Goal: Information Seeking & Learning: Learn about a topic

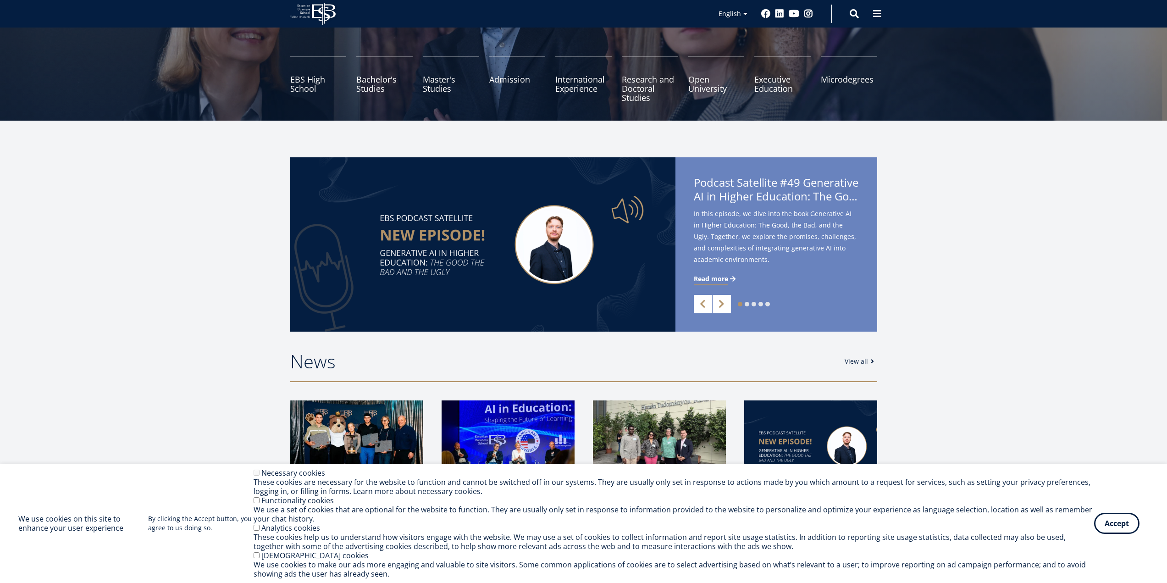
scroll to position [138, 0]
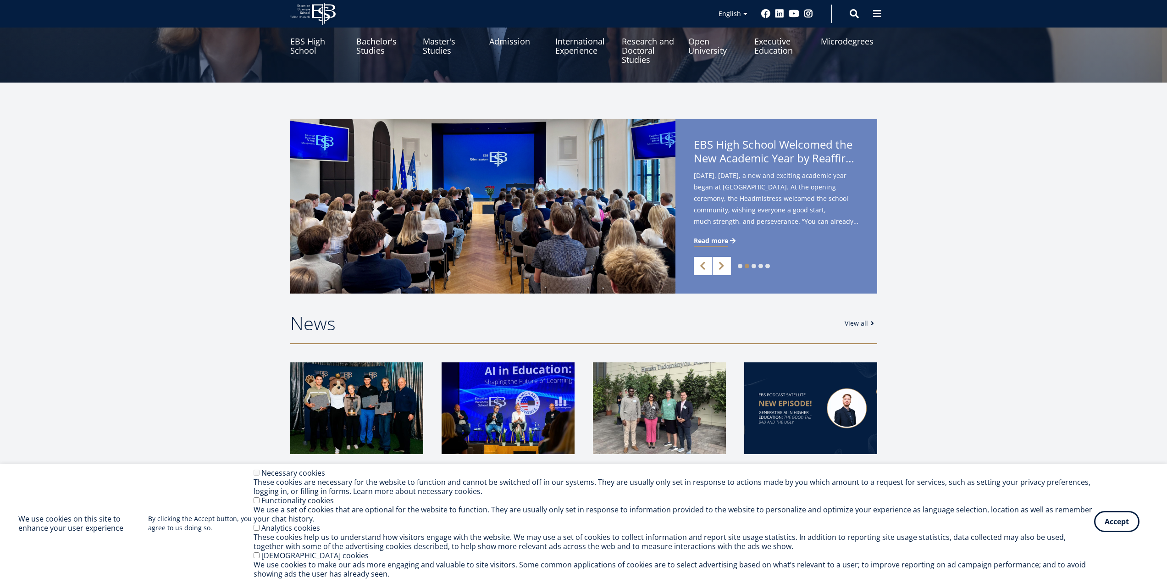
click at [1106, 519] on button "Accept" at bounding box center [1116, 521] width 45 height 21
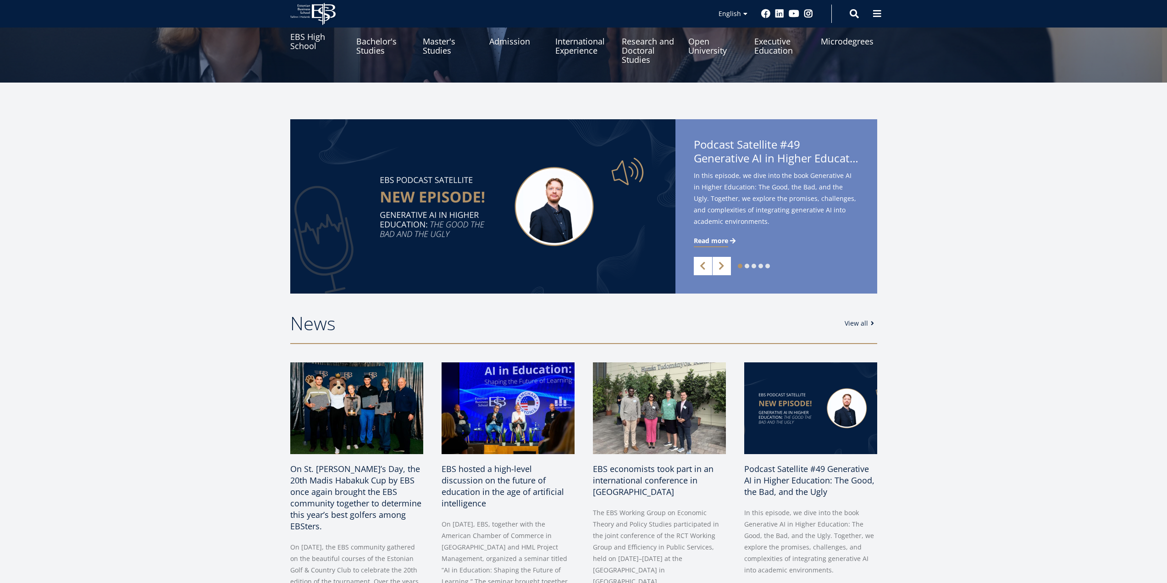
click at [303, 42] on link "EBS High School" at bounding box center [318, 41] width 56 height 46
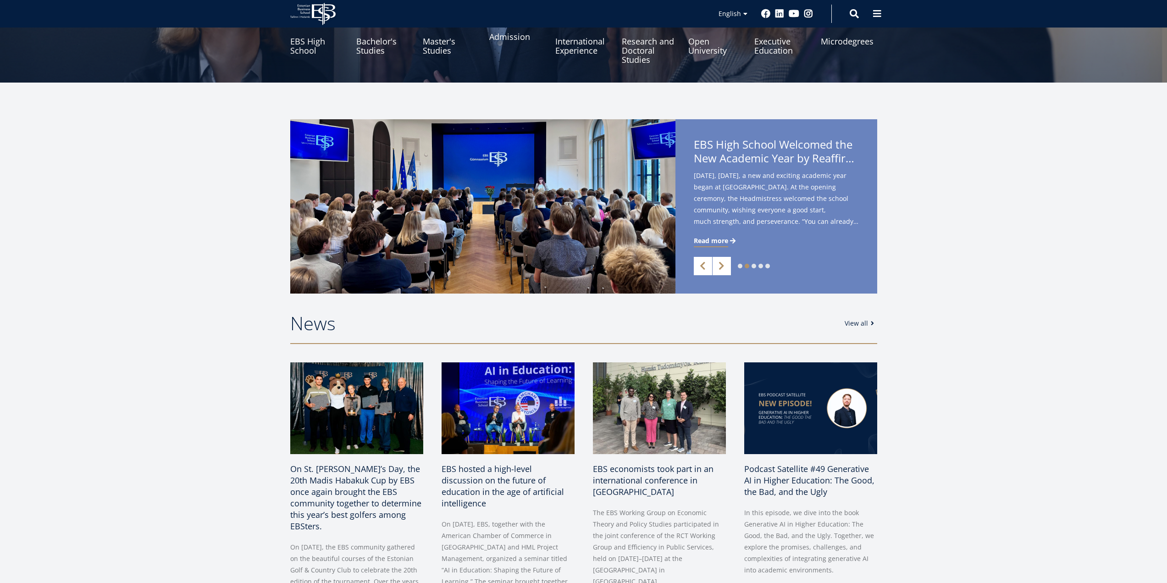
click at [501, 45] on link "Admission" at bounding box center [517, 41] width 56 height 46
click at [704, 44] on link "Open University" at bounding box center [716, 41] width 56 height 46
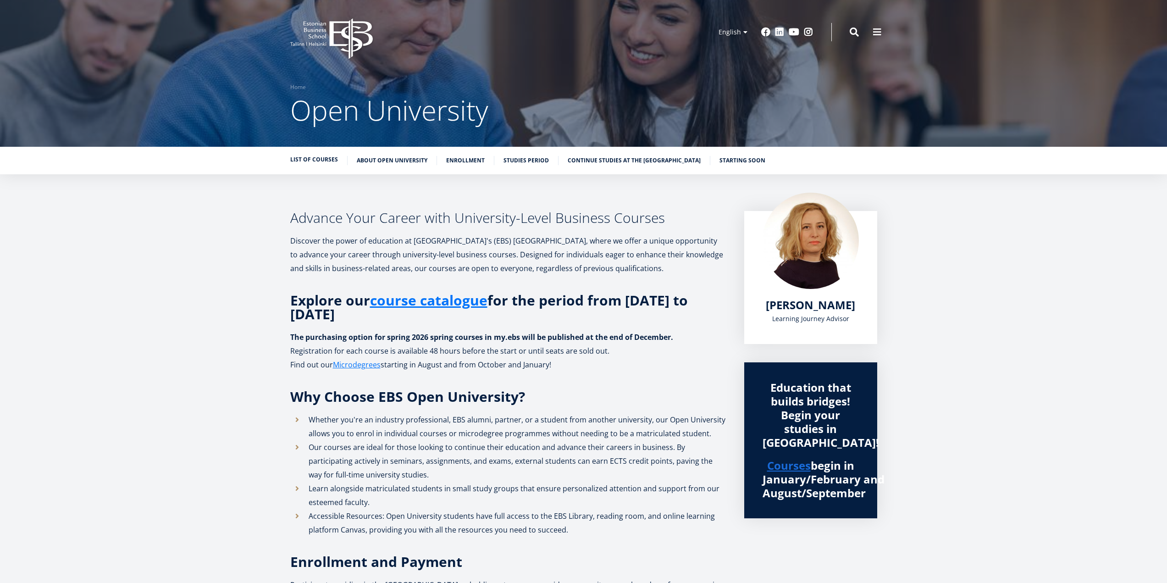
click at [327, 158] on link "List of Courses" at bounding box center [314, 159] width 48 height 9
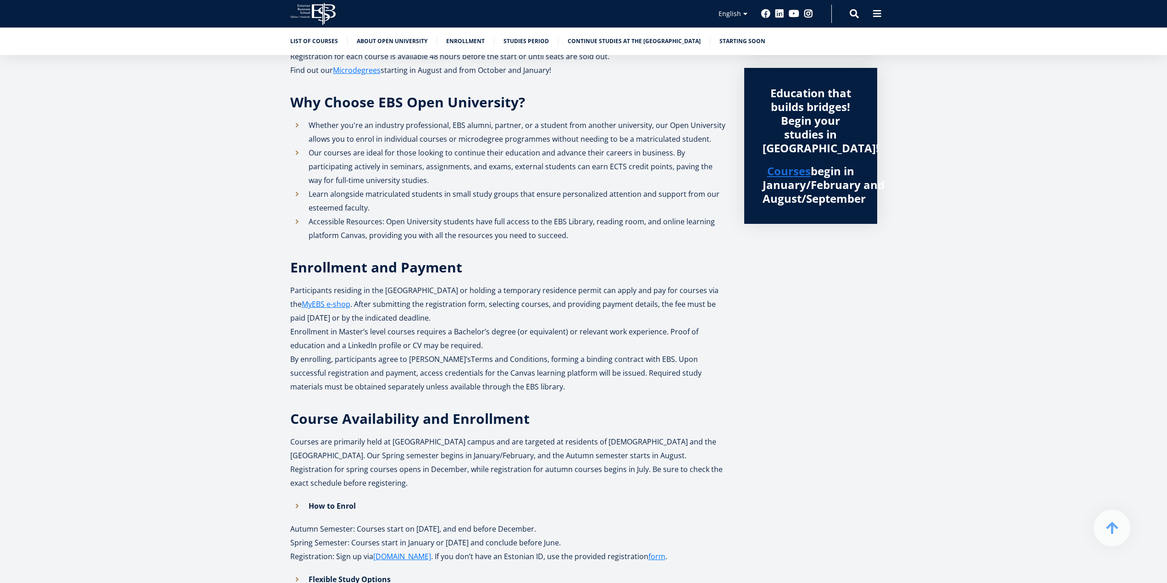
scroll to position [223, 0]
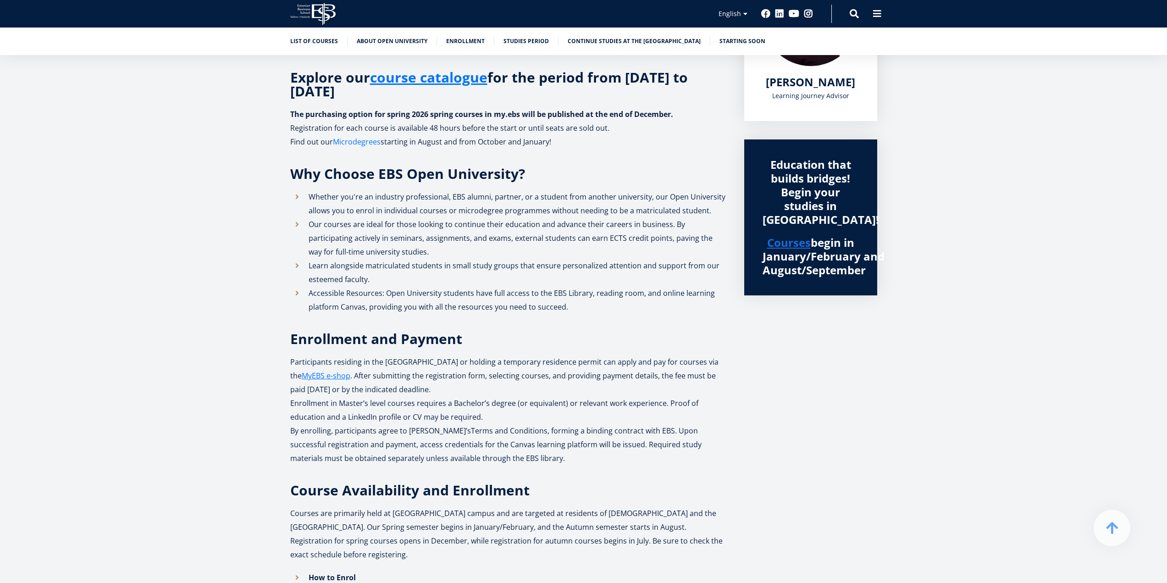
click at [364, 144] on link "Microdegrees" at bounding box center [357, 142] width 48 height 14
